Goal: Check status: Check status

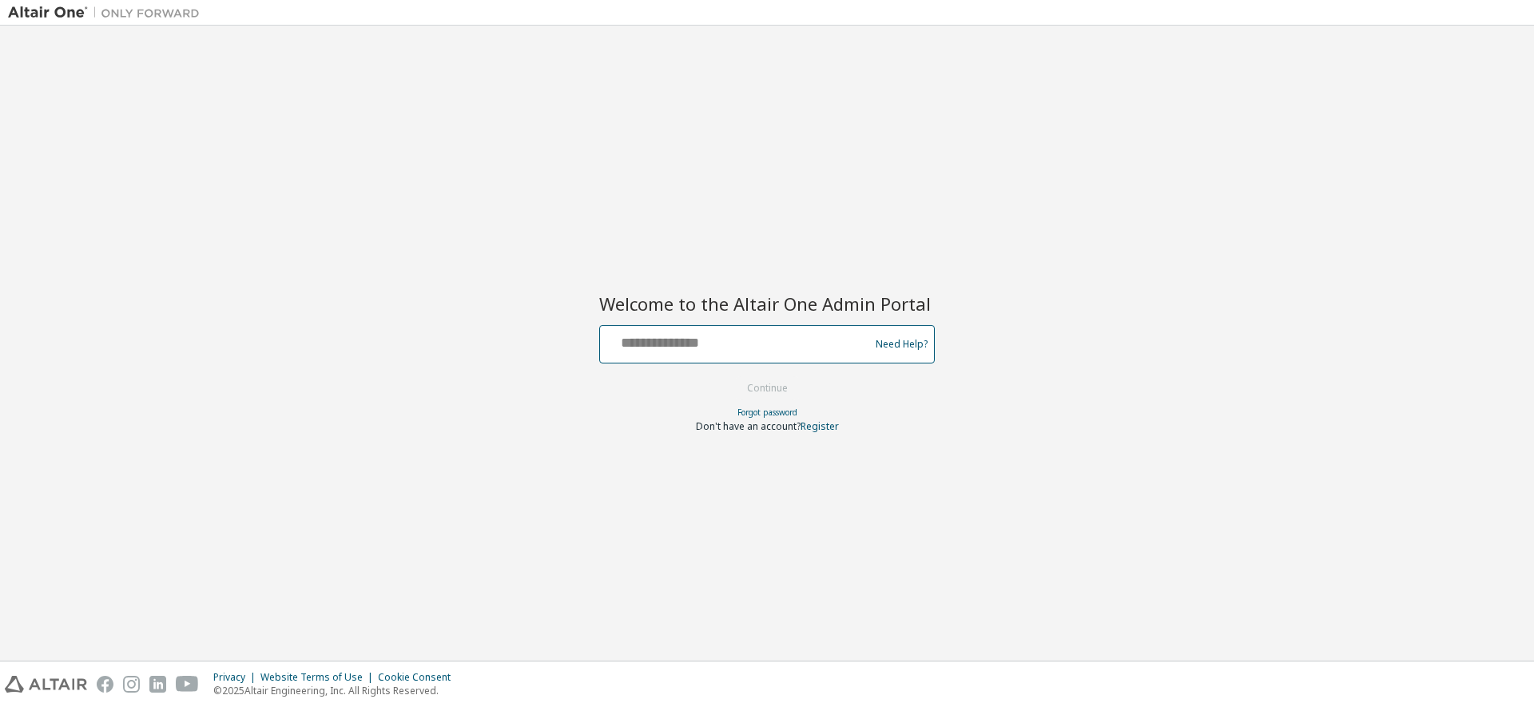
click at [660, 348] on input "text" at bounding box center [736, 340] width 261 height 23
type input "**********"
click at [767, 387] on button "Continue" at bounding box center [767, 388] width 74 height 24
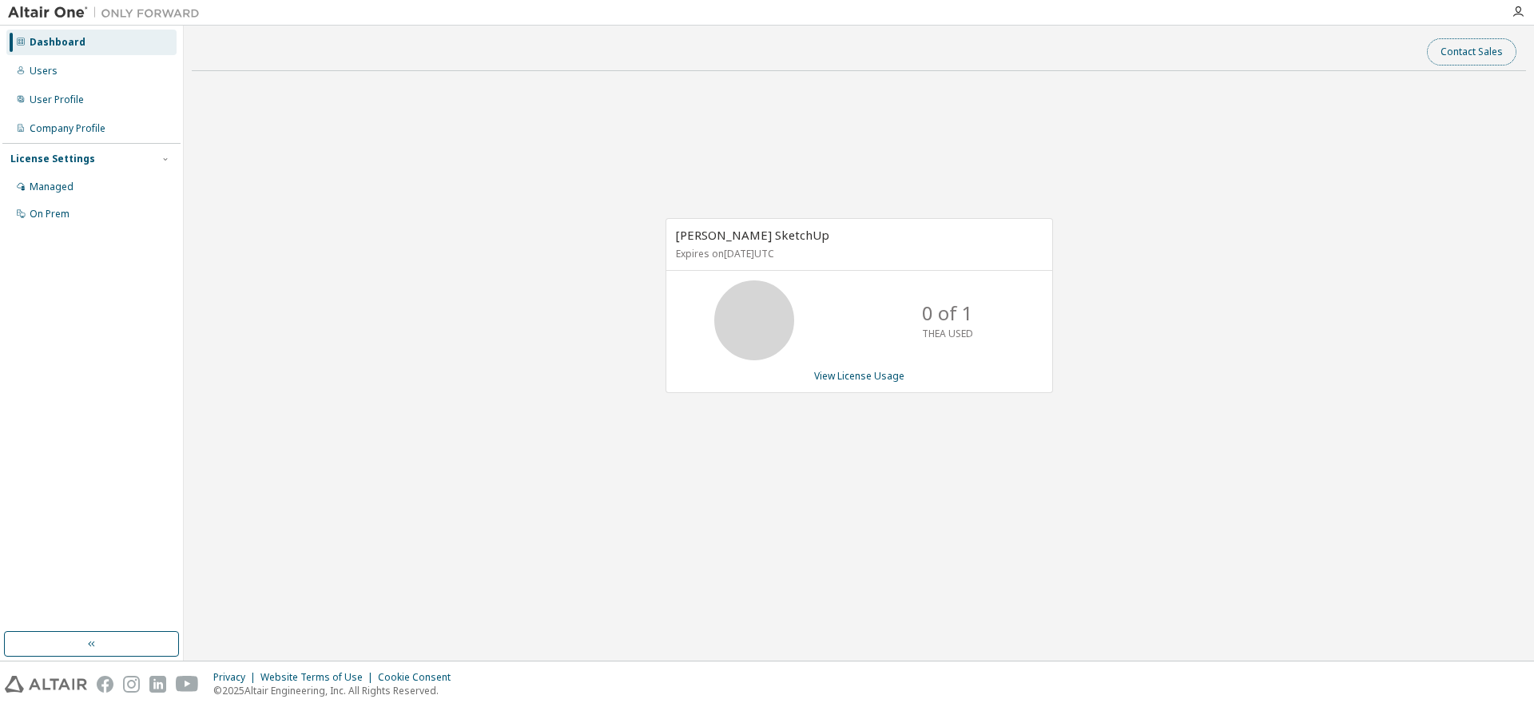
click at [1486, 54] on button "Contact Sales" at bounding box center [1471, 51] width 89 height 27
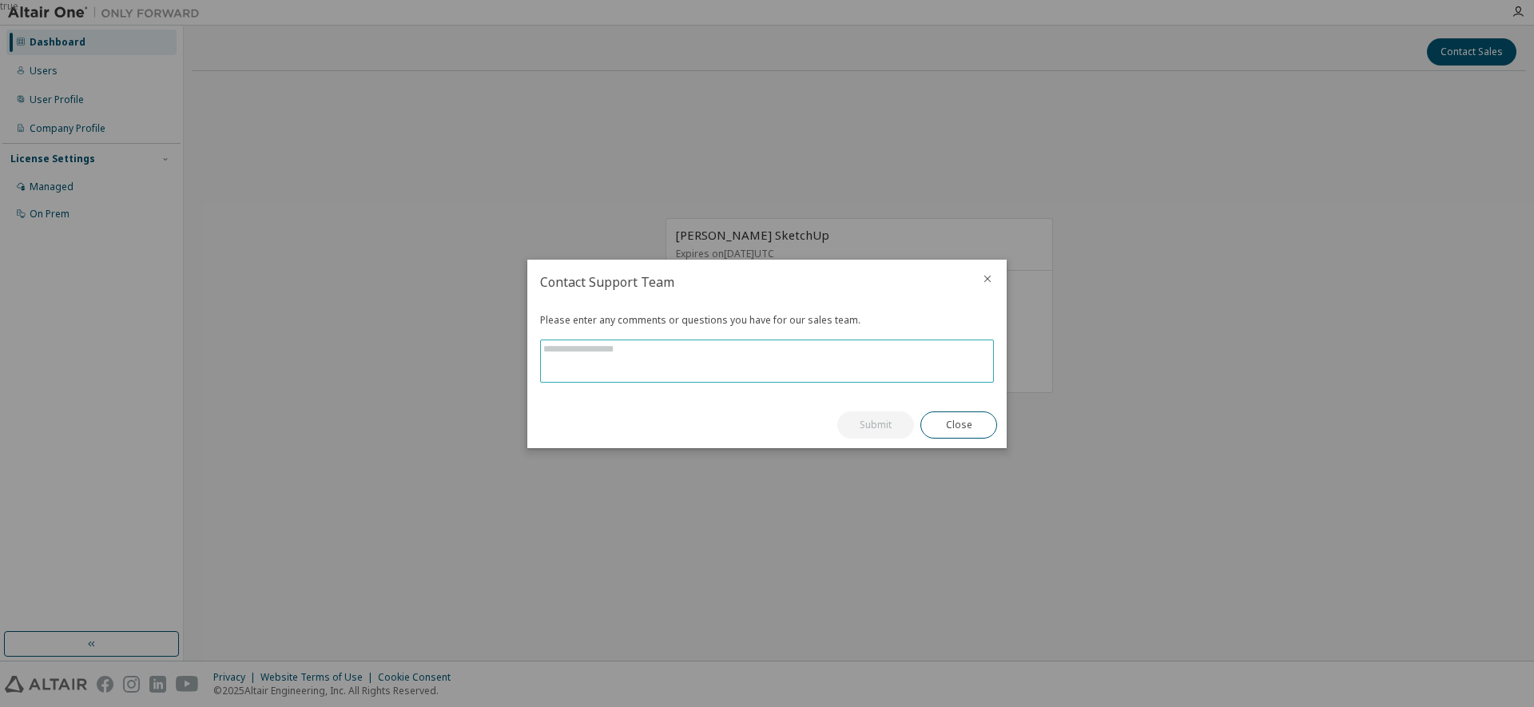
click at [646, 358] on textarea at bounding box center [767, 361] width 452 height 42
click at [963, 421] on button "Close" at bounding box center [958, 424] width 77 height 27
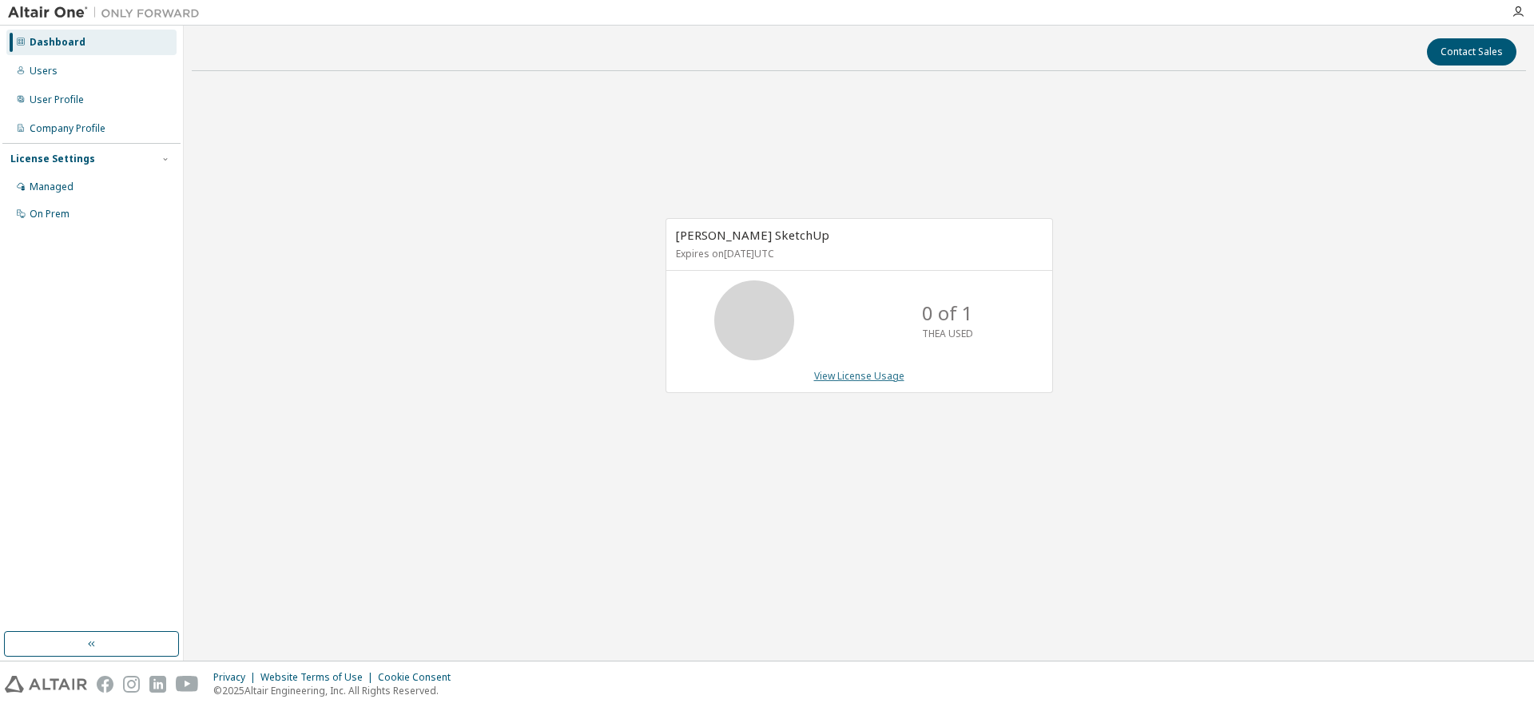
click at [850, 371] on link "View License Usage" at bounding box center [859, 376] width 90 height 14
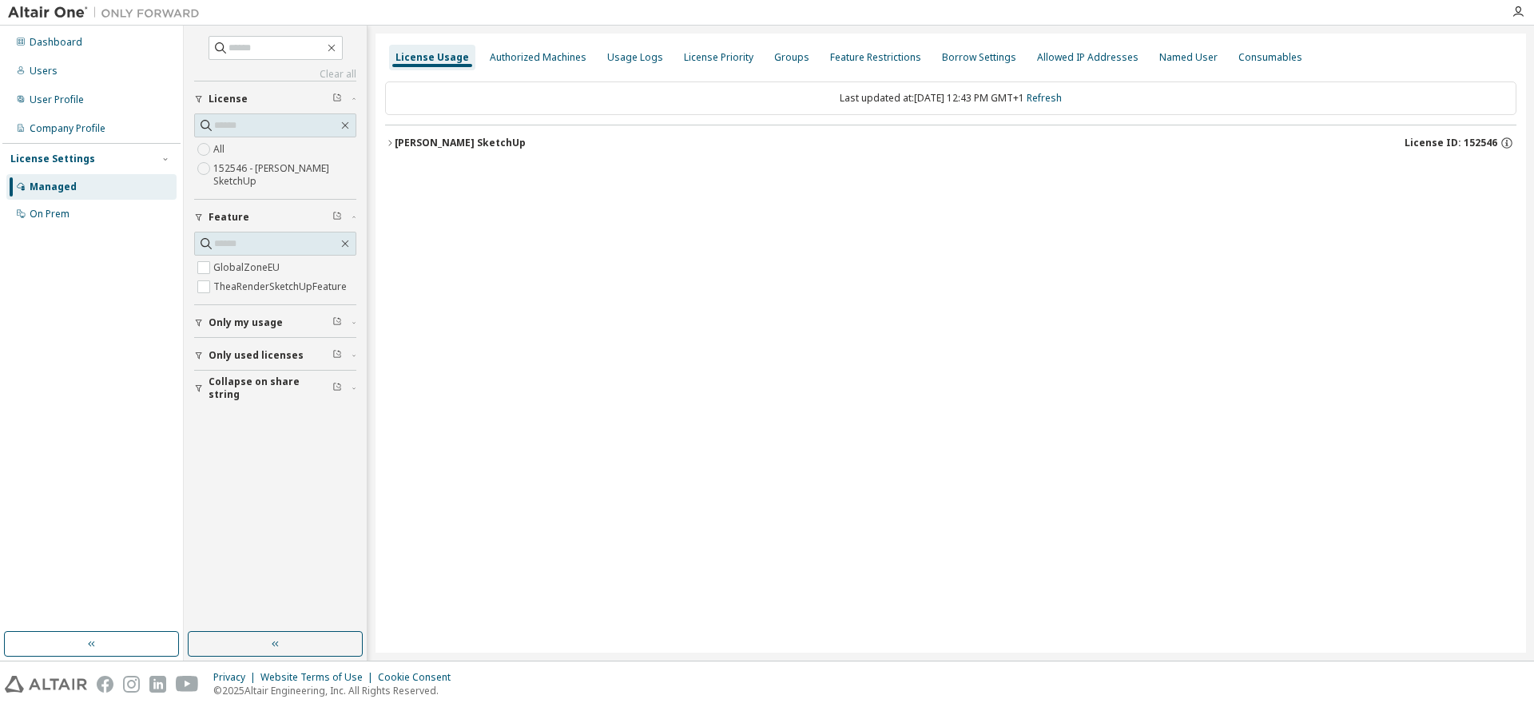
click at [427, 139] on div "Thea Render SketchUp" at bounding box center [460, 143] width 131 height 13
click at [251, 304] on span "Only my usage" at bounding box center [246, 303] width 74 height 13
click at [237, 382] on span "Only used licenses" at bounding box center [256, 382] width 95 height 13
click at [438, 145] on div "Thea Render SketchUp" at bounding box center [460, 143] width 131 height 13
click at [438, 144] on div "Thea Render SketchUp" at bounding box center [460, 143] width 131 height 13
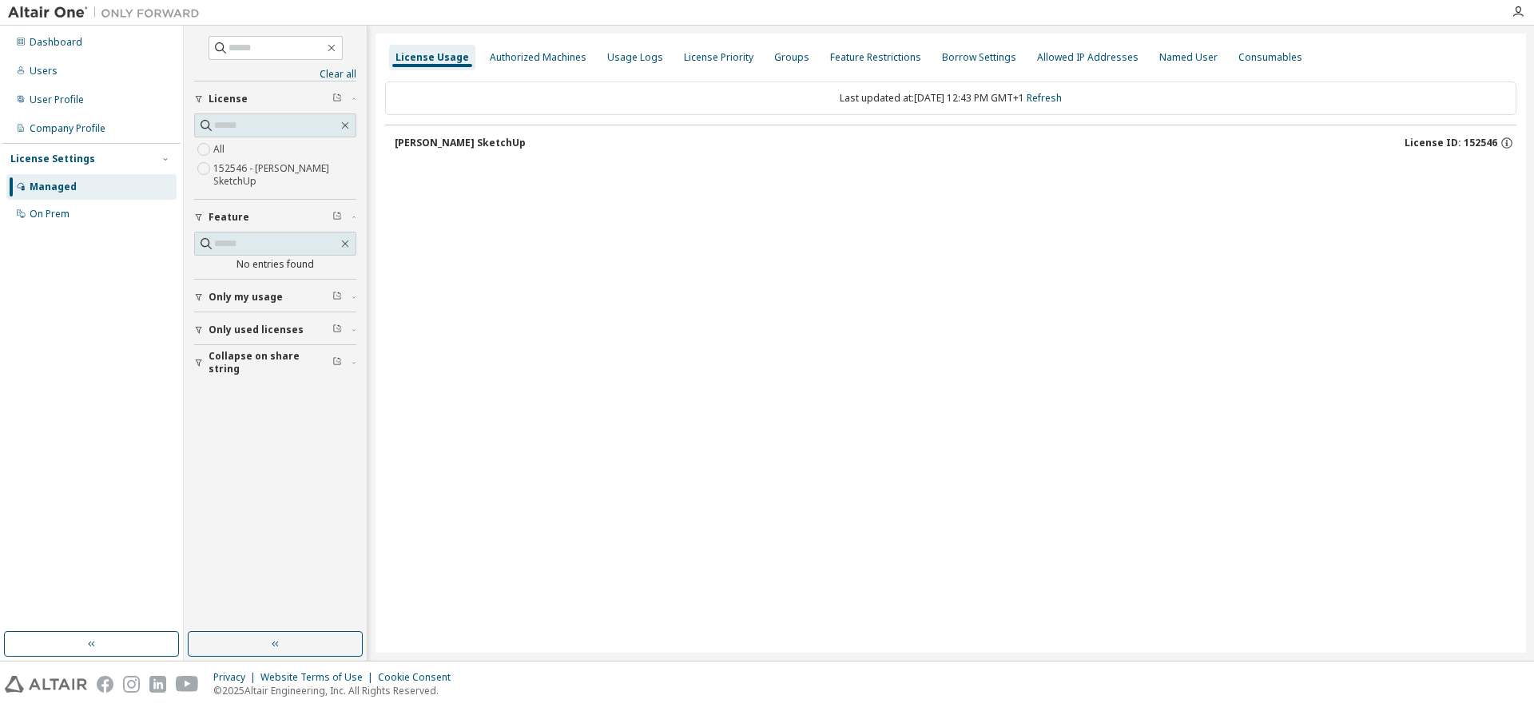
click at [450, 142] on div "Thea Render SketchUp" at bounding box center [460, 143] width 131 height 13
